Goal: Information Seeking & Learning: Learn about a topic

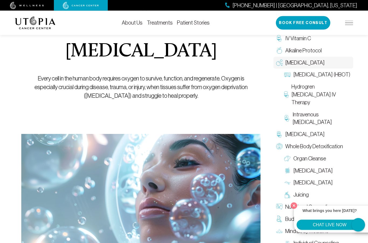
scroll to position [50, 0]
click at [348, 75] on span "[MEDICAL_DATA] (HBOT)" at bounding box center [322, 75] width 57 height 8
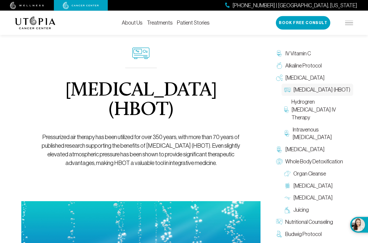
scroll to position [11, 0]
click at [164, 20] on link "Treatments" at bounding box center [160, 23] width 26 height 6
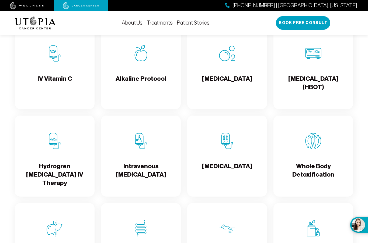
scroll to position [568, 0]
click at [311, 87] on h4 "[MEDICAL_DATA] (HBOT)" at bounding box center [313, 84] width 71 height 18
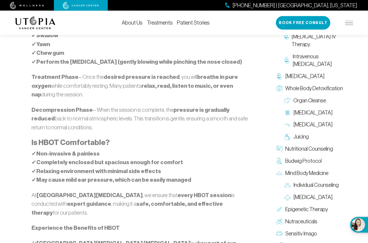
scroll to position [679, 0]
